Goal: Task Accomplishment & Management: Complete application form

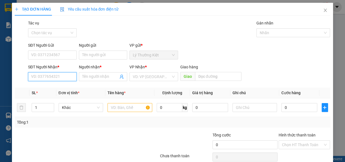
click at [35, 78] on input "SĐT Người Nhận *" at bounding box center [52, 76] width 49 height 9
click at [41, 87] on div "0986754353 - thủy tiên" at bounding box center [51, 88] width 41 height 6
type input "0986754353"
type input "thủy tiên"
type input "30.000"
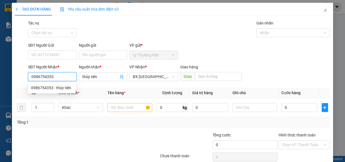
type input "30.000"
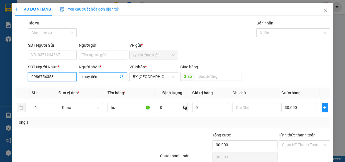
type input "0986754353"
click at [105, 75] on input "thủy tiên" at bounding box center [100, 77] width 36 height 6
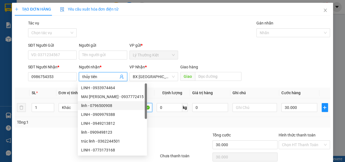
click at [141, 107] on input "hs" at bounding box center [130, 107] width 45 height 9
click at [142, 107] on input "hs" at bounding box center [130, 107] width 45 height 9
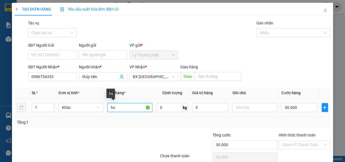
click at [142, 107] on input "hs" at bounding box center [130, 107] width 45 height 9
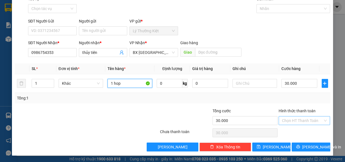
type input "1 hop"
click at [307, 118] on input "Hình thức thanh toán" at bounding box center [302, 121] width 41 height 8
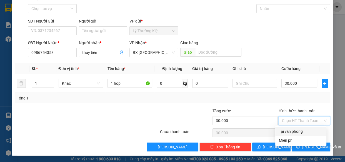
click at [304, 130] on div "Tại văn phòng" at bounding box center [301, 131] width 44 height 6
type input "0"
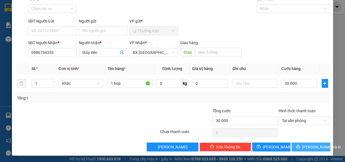
click at [304, 149] on span "[PERSON_NAME] và In" at bounding box center [322, 147] width 39 height 6
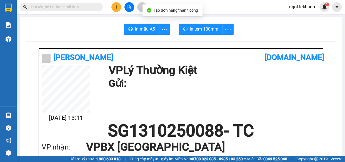
click at [204, 31] on span "In tem 100mm" at bounding box center [204, 29] width 29 height 7
click at [118, 9] on icon "plus" at bounding box center [117, 7] width 4 height 4
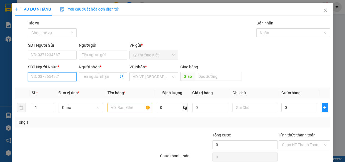
click at [66, 78] on input "SĐT Người Nhận *" at bounding box center [52, 76] width 49 height 9
click at [61, 85] on div "0382399026 - sương" at bounding box center [51, 88] width 41 height 6
type input "0382399026"
type input "sương"
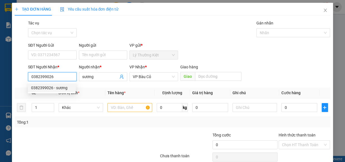
type input "60.000"
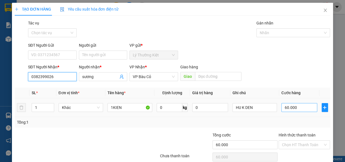
type input "0382399026"
click at [295, 108] on input "60.000" at bounding box center [300, 107] width 36 height 9
type input "4"
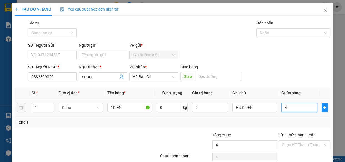
type input "40"
click at [295, 108] on input "40" at bounding box center [300, 107] width 36 height 9
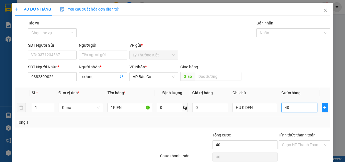
type input "5"
type input "50"
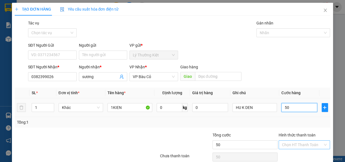
scroll to position [24, 0]
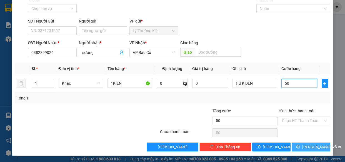
type input "50"
type input "50.000"
click at [306, 145] on span "[PERSON_NAME] và In" at bounding box center [322, 147] width 39 height 6
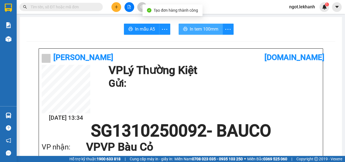
click at [193, 27] on span "In tem 100mm" at bounding box center [204, 29] width 29 height 7
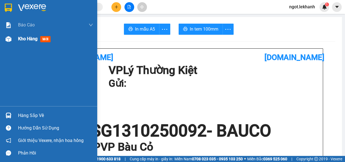
click at [25, 37] on span "Kho hàng" at bounding box center [27, 38] width 19 height 5
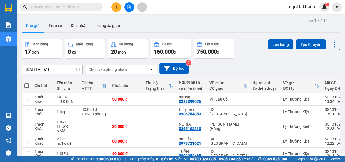
click at [128, 7] on icon "file-add" at bounding box center [129, 7] width 4 height 4
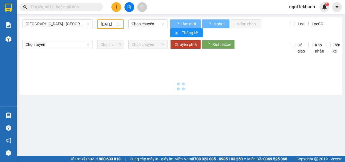
click at [112, 7] on button at bounding box center [117, 7] width 10 height 10
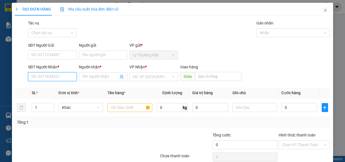
click at [53, 79] on input "SĐT Người Nhận *" at bounding box center [52, 76] width 49 height 9
click at [49, 89] on div "0979469269 - thìn" at bounding box center [51, 88] width 41 height 6
type input "0979469269"
type input "thìn"
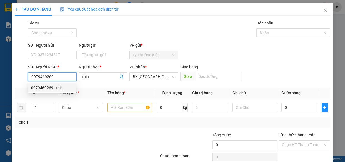
type input "40.000"
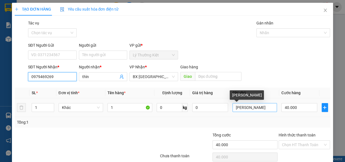
type input "0979469269"
click at [253, 108] on input "[PERSON_NAME]" at bounding box center [255, 107] width 45 height 9
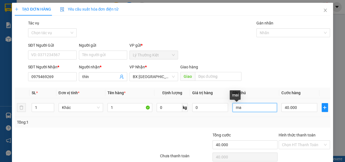
type input "m"
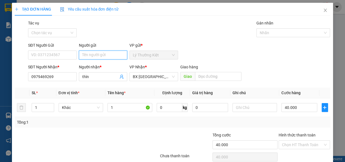
click at [123, 56] on input "Người gửi" at bounding box center [103, 55] width 49 height 9
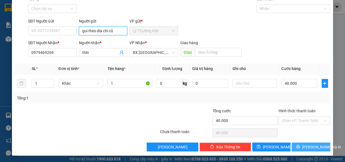
type input "gui theo dia chi cũ"
click at [311, 145] on span "[PERSON_NAME] và In" at bounding box center [322, 147] width 39 height 6
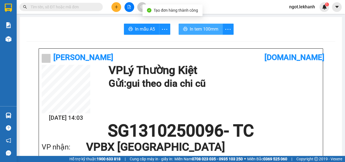
click at [214, 27] on span "In tem 100mm" at bounding box center [204, 29] width 29 height 7
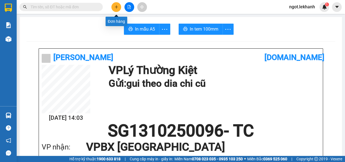
click at [117, 8] on icon "plus" at bounding box center [117, 7] width 4 height 4
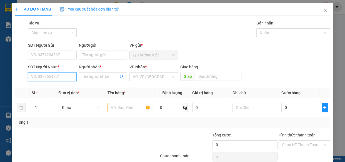
click at [38, 80] on input "SĐT Người Nhận *" at bounding box center [52, 76] width 49 height 9
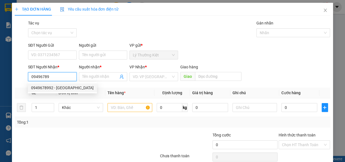
click at [57, 88] on div "0949678992 - [GEOGRAPHIC_DATA]" at bounding box center [62, 88] width 63 height 6
type input "0949678992"
type input "[PERSON_NAME]"
type input "30.000"
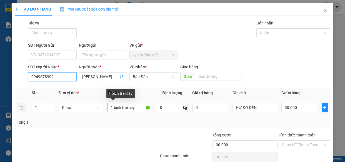
type input "0949678992"
click at [136, 106] on input "1 bich trai cay" at bounding box center [130, 107] width 45 height 9
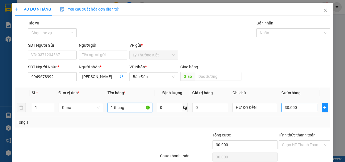
type input "1 thung"
click at [288, 106] on input "30.000" at bounding box center [300, 107] width 36 height 9
type input "4"
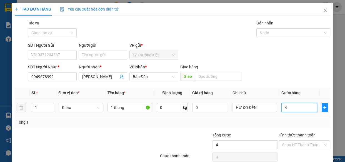
type input "40"
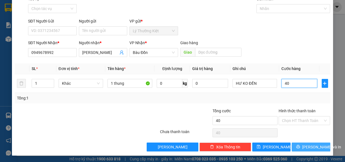
type input "40"
type input "40.000"
click at [303, 147] on button "[PERSON_NAME] và In" at bounding box center [311, 147] width 38 height 9
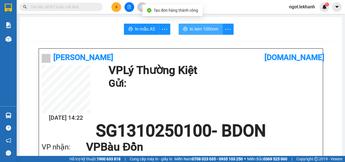
click at [201, 33] on button "In tem 100mm" at bounding box center [201, 29] width 44 height 11
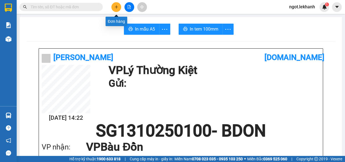
click at [115, 7] on icon "plus" at bounding box center [116, 7] width 3 height 0
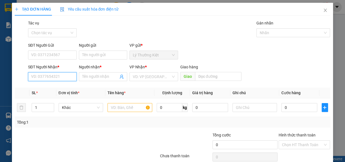
click at [60, 76] on input "SĐT Người Nhận *" at bounding box center [52, 76] width 49 height 9
click at [59, 87] on div "0972915691 - dư" at bounding box center [51, 88] width 41 height 6
type input "0972915691"
type input "dư"
type input "40.000"
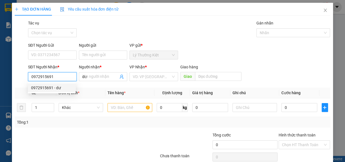
type input "40.000"
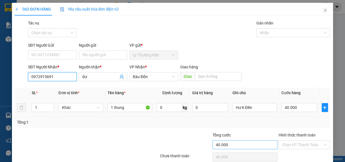
scroll to position [24, 0]
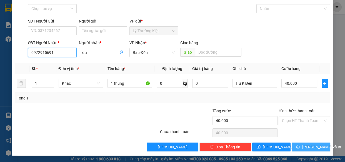
type input "0972915691"
click at [298, 145] on icon "printer" at bounding box center [299, 147] width 4 height 4
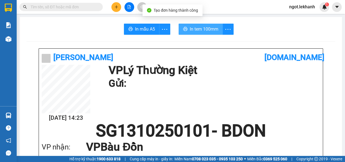
drag, startPoint x: 198, startPoint y: 29, endPoint x: 197, endPoint y: 33, distance: 3.9
click at [197, 29] on span "In tem 100mm" at bounding box center [204, 29] width 29 height 7
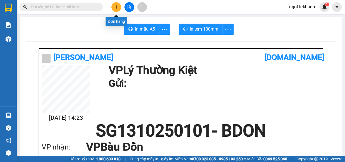
click at [117, 10] on button at bounding box center [117, 7] width 10 height 10
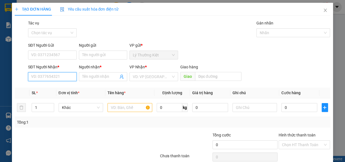
click at [52, 80] on input "SĐT Người Nhận *" at bounding box center [52, 76] width 49 height 9
click at [91, 76] on input "Người nhận *" at bounding box center [100, 77] width 36 height 6
click at [38, 80] on input "0348616601" at bounding box center [52, 76] width 49 height 9
type input "0388616601"
click at [53, 84] on div "0388616601 - TUYỀN" at bounding box center [52, 87] width 48 height 9
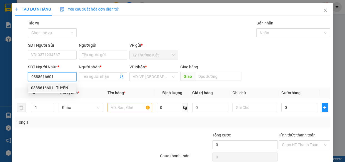
type input "TUYỀN"
type input "50.000"
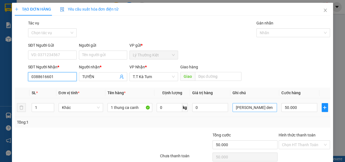
type input "0388616601"
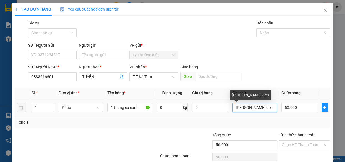
click at [270, 108] on input "[PERSON_NAME] den" at bounding box center [255, 107] width 45 height 9
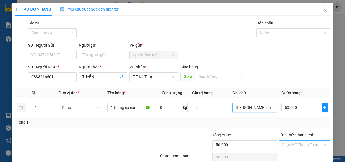
scroll to position [24, 0]
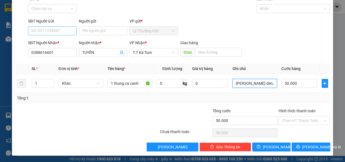
type input "[PERSON_NAME] den, [PERSON_NAME]"
click at [73, 33] on input "SĐT Người Gửi" at bounding box center [52, 30] width 49 height 9
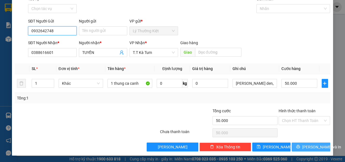
type input "0932642748"
click at [316, 148] on span "[PERSON_NAME] và In" at bounding box center [322, 147] width 39 height 6
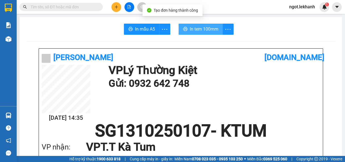
drag, startPoint x: 195, startPoint y: 28, endPoint x: 200, endPoint y: 37, distance: 10.6
click at [195, 28] on span "In tem 100mm" at bounding box center [204, 29] width 29 height 7
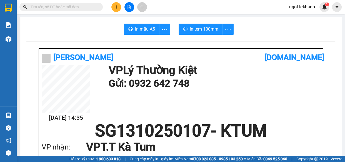
click at [115, 9] on icon "plus" at bounding box center [117, 7] width 4 height 4
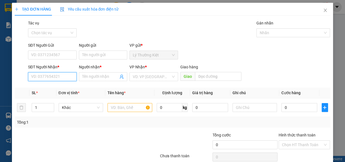
drag, startPoint x: 65, startPoint y: 74, endPoint x: 61, endPoint y: 70, distance: 5.1
click at [65, 73] on input "SĐT Người Nhận *" at bounding box center [52, 76] width 49 height 9
click at [59, 86] on div "0327947084 - HÀO" at bounding box center [51, 88] width 41 height 6
type input "0327947084"
type input "HÀO"
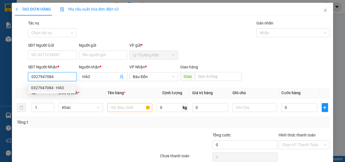
type input "30.000"
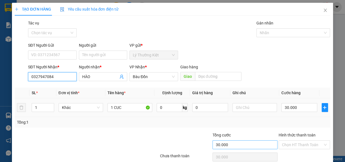
scroll to position [24, 0]
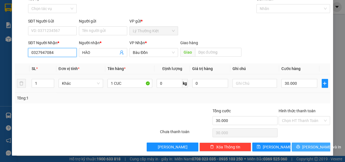
type input "0327947084"
click at [313, 147] on span "[PERSON_NAME] và In" at bounding box center [322, 147] width 39 height 6
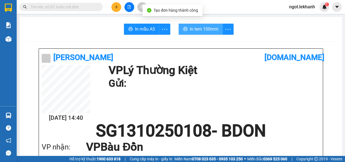
click at [190, 29] on span "In tem 100mm" at bounding box center [204, 29] width 29 height 7
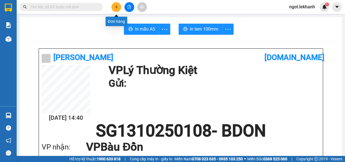
click at [117, 9] on button at bounding box center [117, 7] width 10 height 10
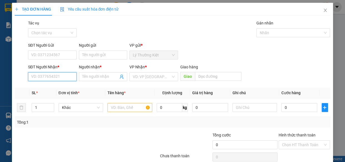
click at [50, 78] on input "SĐT Người Nhận *" at bounding box center [52, 76] width 49 height 9
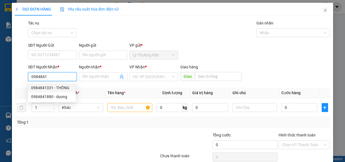
click at [52, 85] on div "0984841331 - THỐNG" at bounding box center [51, 88] width 41 height 6
type input "0984841331"
type input "THỐNG"
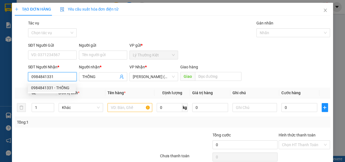
type input "40.000"
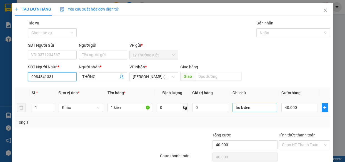
type input "0984841331"
click at [264, 107] on input "hu k den" at bounding box center [255, 107] width 45 height 9
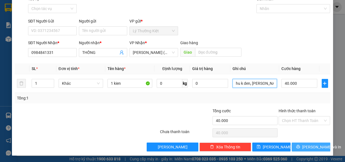
type input "hu k den, [PERSON_NAME]"
click at [303, 150] on button "[PERSON_NAME] và In" at bounding box center [311, 147] width 38 height 9
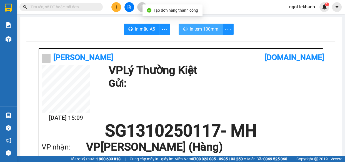
drag, startPoint x: 211, startPoint y: 34, endPoint x: 207, endPoint y: 26, distance: 8.7
click at [210, 30] on button "In tem 100mm" at bounding box center [201, 29] width 44 height 11
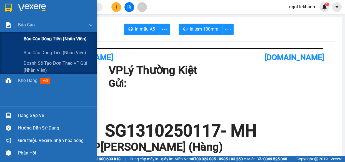
click at [42, 35] on span "Báo cáo dòng tiền (nhân viên)" at bounding box center [55, 38] width 63 height 7
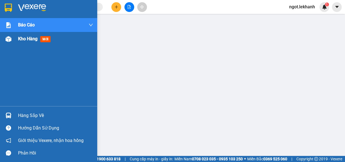
click at [15, 39] on div "Kho hàng mới" at bounding box center [48, 39] width 97 height 14
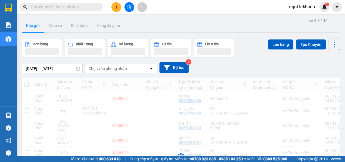
click at [67, 69] on div "ver 1.8.146 Kho gửi Trên xe Kho nhận Hàng đã giao Đơn hàng Khối lượng Số lượng …" at bounding box center [180, 134] width 323 height 234
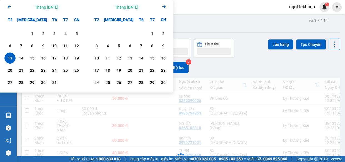
click at [12, 57] on div "13" at bounding box center [10, 58] width 8 height 7
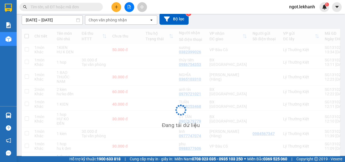
scroll to position [23, 0]
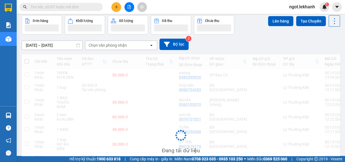
click at [51, 47] on input "[DATE] – [DATE]" at bounding box center [52, 45] width 61 height 9
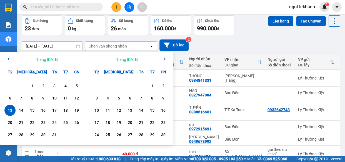
click at [11, 111] on div "13" at bounding box center [10, 110] width 8 height 7
type input "[DATE] – [DATE]"
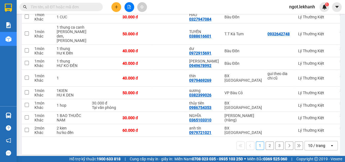
scroll to position [113, 0]
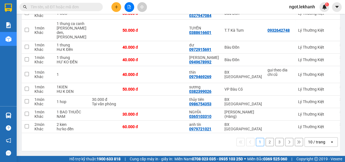
click at [267, 141] on button "2" at bounding box center [270, 142] width 8 height 8
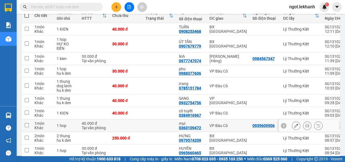
scroll to position [95, 0]
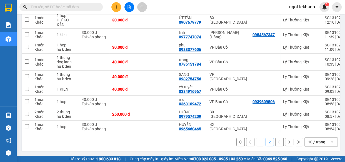
click at [276, 142] on button "3" at bounding box center [280, 142] width 8 height 8
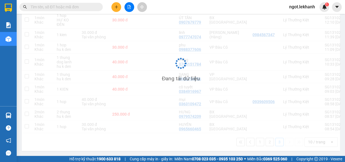
scroll to position [25, 0]
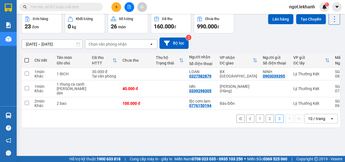
click at [266, 119] on button "2" at bounding box center [270, 119] width 8 height 8
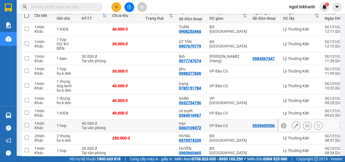
scroll to position [95, 0]
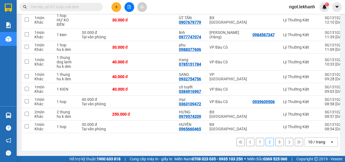
click at [256, 142] on button "1" at bounding box center [260, 142] width 8 height 8
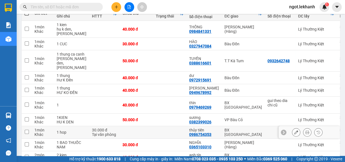
scroll to position [113, 0]
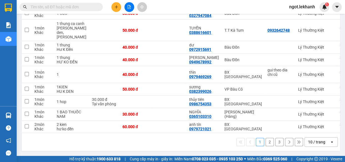
click at [278, 142] on button "3" at bounding box center [280, 142] width 8 height 8
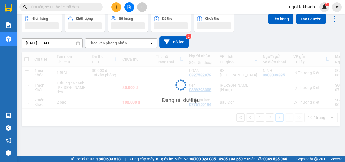
scroll to position [25, 0]
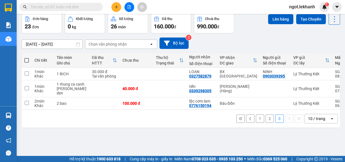
click at [266, 120] on button "2" at bounding box center [270, 119] width 8 height 8
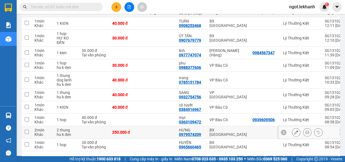
scroll to position [95, 0]
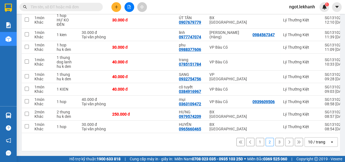
click at [260, 141] on button "1" at bounding box center [260, 142] width 8 height 8
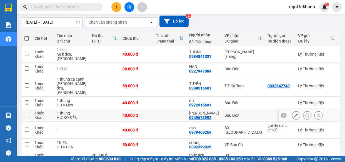
scroll to position [113, 0]
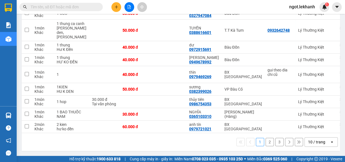
click at [266, 140] on button "2" at bounding box center [270, 142] width 8 height 8
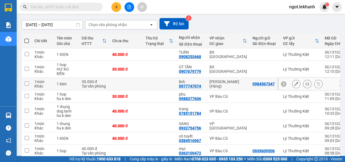
scroll to position [95, 0]
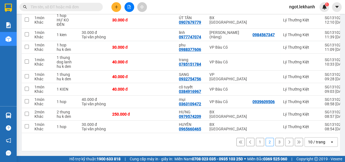
click at [256, 142] on button "1" at bounding box center [260, 142] width 8 height 8
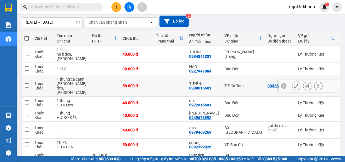
scroll to position [113, 0]
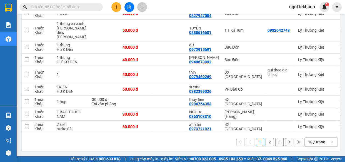
click at [266, 142] on button "2" at bounding box center [270, 142] width 8 height 8
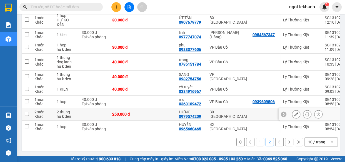
scroll to position [45, 0]
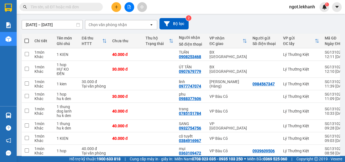
click at [68, 5] on input "text" at bounding box center [64, 7] width 66 height 6
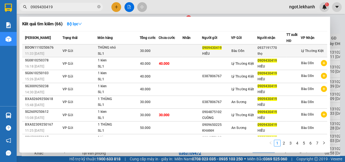
type input "0909430419"
click at [51, 53] on div "11:33 [DATE]" at bounding box center [43, 54] width 36 height 6
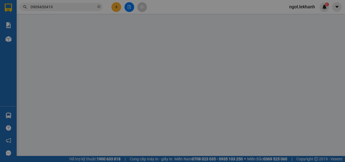
type input "0909430419"
type input "HIẾU"
type input "0937191770"
type input "thọ"
type input "30.000"
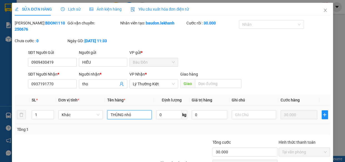
click at [136, 114] on input "THÙNG nhỏ" at bounding box center [129, 114] width 44 height 9
click at [323, 10] on icon "close" at bounding box center [325, 10] width 4 height 4
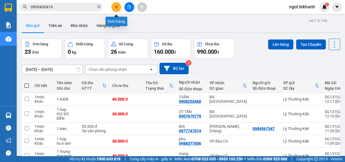
click at [116, 5] on button at bounding box center [117, 7] width 10 height 10
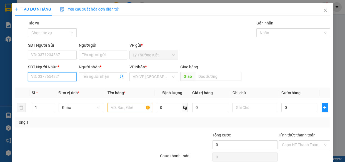
click at [56, 75] on input "SĐT Người Nhận *" at bounding box center [52, 76] width 49 height 9
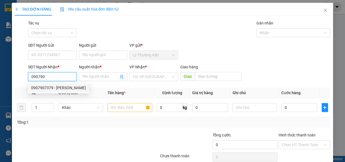
click at [62, 88] on div "0907907379 - [PERSON_NAME]" at bounding box center [58, 88] width 55 height 6
type input "0907907379"
type input "[PERSON_NAME]"
type input "50.000"
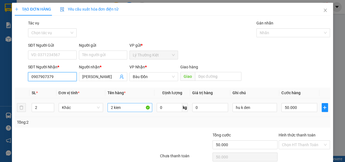
type input "0907907379"
click at [112, 108] on input "2 kien" at bounding box center [130, 107] width 45 height 9
type input "1 kien"
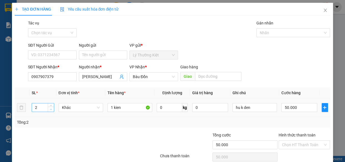
type input "1"
click at [50, 108] on icon "down" at bounding box center [51, 109] width 2 height 2
click at [300, 107] on input "50.000" at bounding box center [300, 107] width 36 height 9
type input "4"
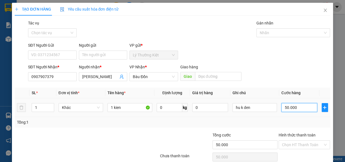
type input "4"
type input "40"
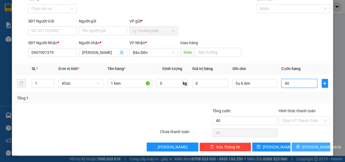
type input "40"
type input "40.000"
click at [315, 145] on span "[PERSON_NAME] và In" at bounding box center [322, 147] width 39 height 6
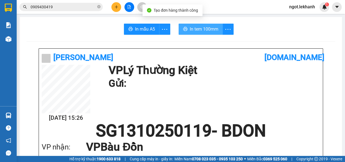
click at [197, 25] on button "In tem 100mm" at bounding box center [201, 29] width 44 height 11
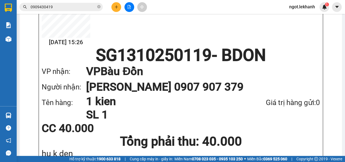
scroll to position [126, 0]
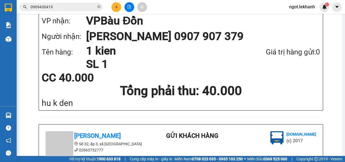
click at [62, 13] on div "Kết quả tìm kiếm ( 66 ) Bộ lọc Mã ĐH Trạng thái Món hàng Tổng cước Chưa cước Nh…" at bounding box center [172, 7] width 345 height 14
click at [62, 9] on input "0909430419" at bounding box center [64, 7] width 66 height 6
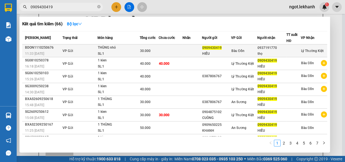
click at [54, 48] on div "BDON1110250676" at bounding box center [43, 48] width 36 height 6
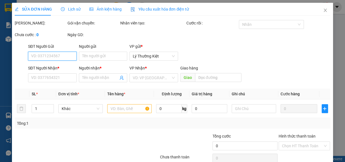
type input "0909430419"
type input "HIẾU"
type input "0937191770"
type input "thọ"
type input "30.000"
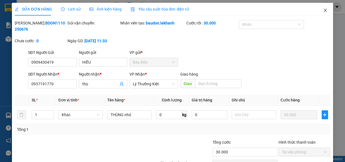
click at [323, 10] on icon "close" at bounding box center [325, 10] width 4 height 4
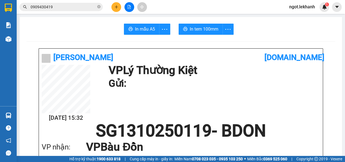
click at [61, 6] on input "0909430419" at bounding box center [64, 7] width 66 height 6
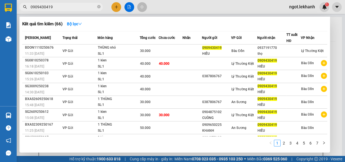
drag, startPoint x: 343, startPoint y: 25, endPoint x: 342, endPoint y: 34, distance: 9.5
click at [343, 34] on div at bounding box center [172, 81] width 345 height 162
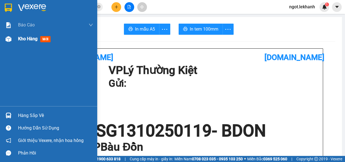
click at [19, 39] on span "Kho hàng" at bounding box center [27, 38] width 19 height 5
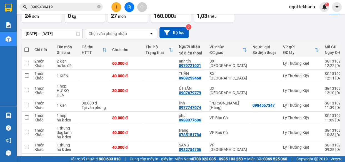
scroll to position [37, 0]
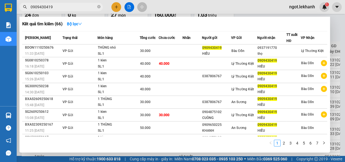
click at [83, 8] on input "0909430419" at bounding box center [64, 7] width 66 height 6
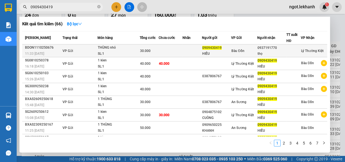
click at [87, 50] on td "VP Gửi" at bounding box center [79, 50] width 36 height 13
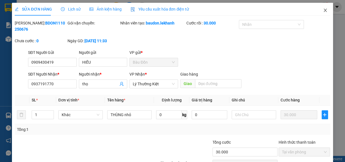
click at [323, 11] on icon "close" at bounding box center [325, 10] width 4 height 4
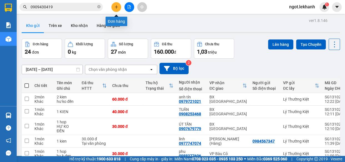
click at [116, 6] on icon "plus" at bounding box center [117, 7] width 4 height 4
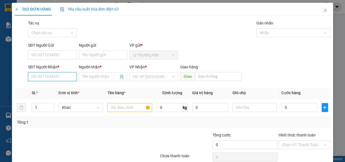
click at [58, 74] on input "SĐT Người Nhận *" at bounding box center [52, 76] width 49 height 9
click at [52, 89] on div "0909430419 - HIẾU" at bounding box center [51, 88] width 41 height 6
type input "0909430419"
type input "HIẾU"
type input "40.000"
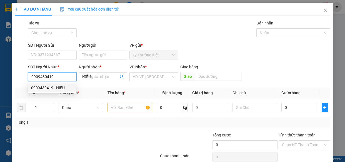
type input "40.000"
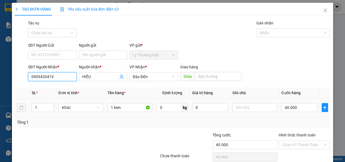
scroll to position [24, 0]
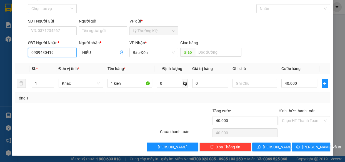
type input "0909430419"
click at [301, 125] on div "Hình thức thanh toán Chọn HT Thanh Toán" at bounding box center [305, 117] width 52 height 19
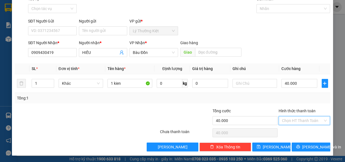
drag, startPoint x: 301, startPoint y: 121, endPoint x: 301, endPoint y: 126, distance: 5.3
click at [301, 122] on input "Hình thức thanh toán" at bounding box center [302, 121] width 41 height 8
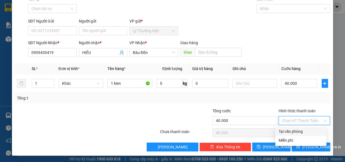
click at [306, 130] on div "Tại văn phòng" at bounding box center [301, 131] width 44 height 6
type input "0"
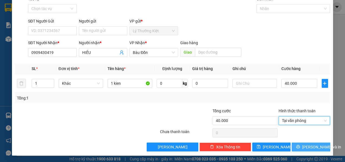
click at [312, 143] on button "[PERSON_NAME] và In" at bounding box center [311, 147] width 38 height 9
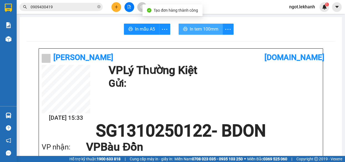
click at [216, 33] on button "In tem 100mm" at bounding box center [201, 29] width 44 height 11
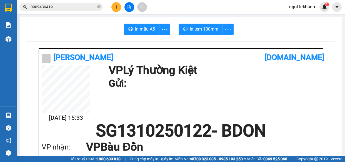
scroll to position [76, 0]
